Goal: Navigation & Orientation: Find specific page/section

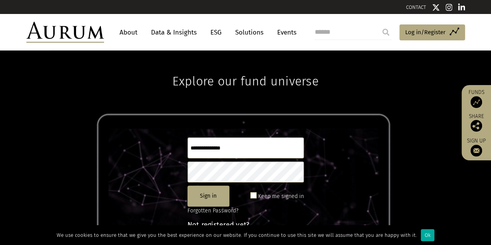
click at [419, 228] on div "We use cookies to ensure that we give you the best experience on our website. I…" at bounding box center [245, 235] width 491 height 20
click at [422, 233] on div "Ok" at bounding box center [428, 235] width 14 height 12
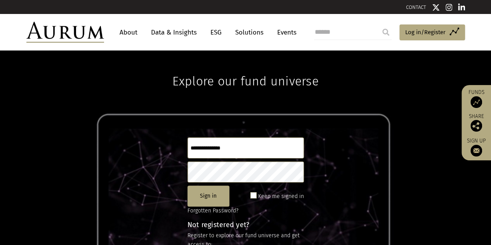
click at [473, 101] on img at bounding box center [477, 102] width 12 height 12
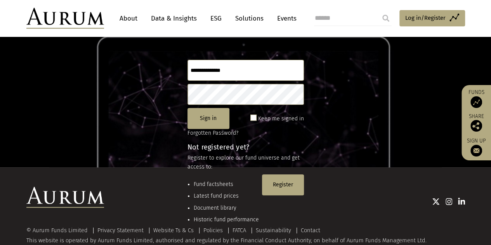
scroll to position [103, 0]
